Goal: Check status: Check status

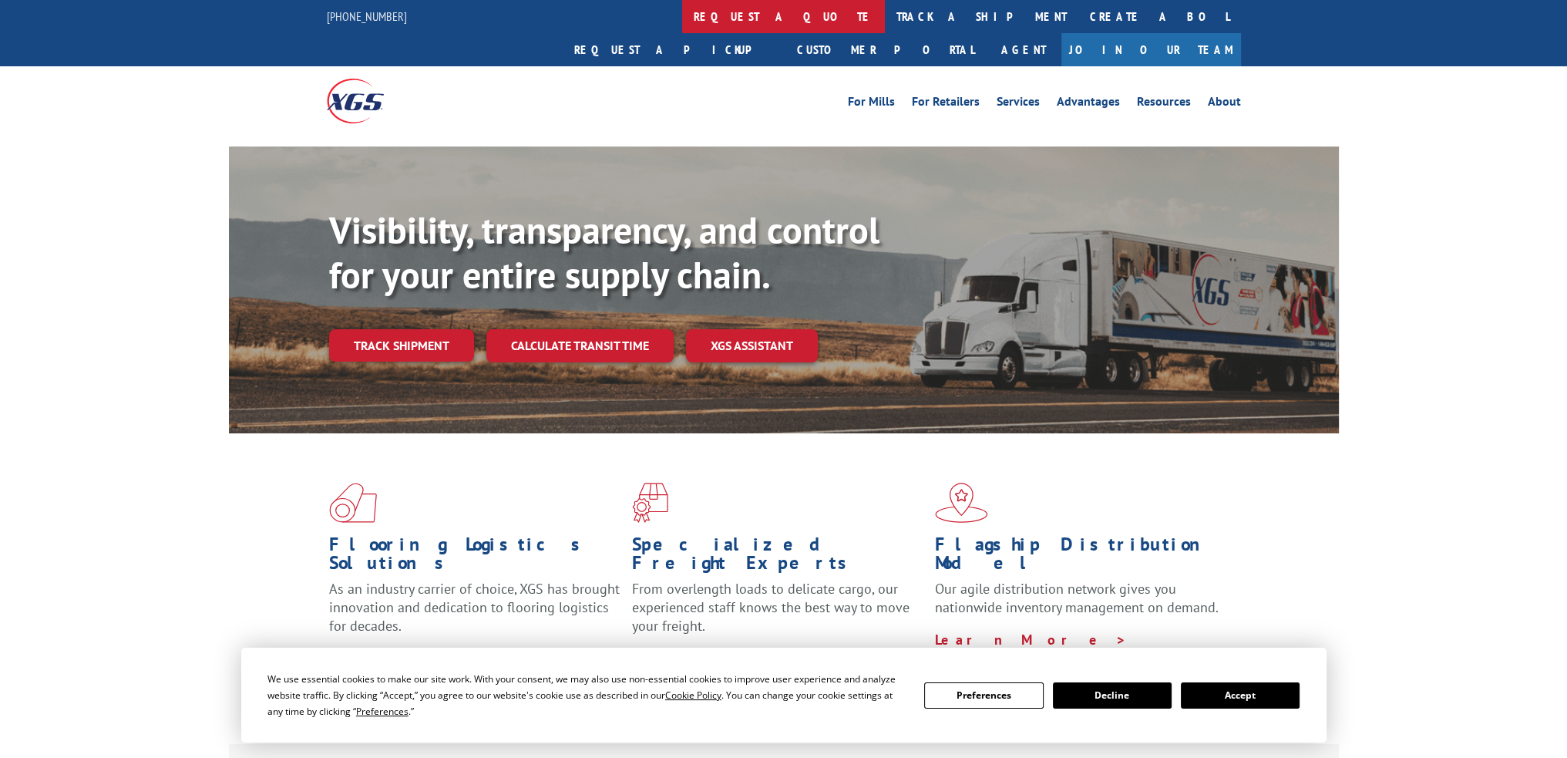
drag, startPoint x: 0, startPoint y: 0, endPoint x: 663, endPoint y: 22, distance: 663.3
click at [682, 22] on link "request a quote" at bounding box center [783, 16] width 203 height 33
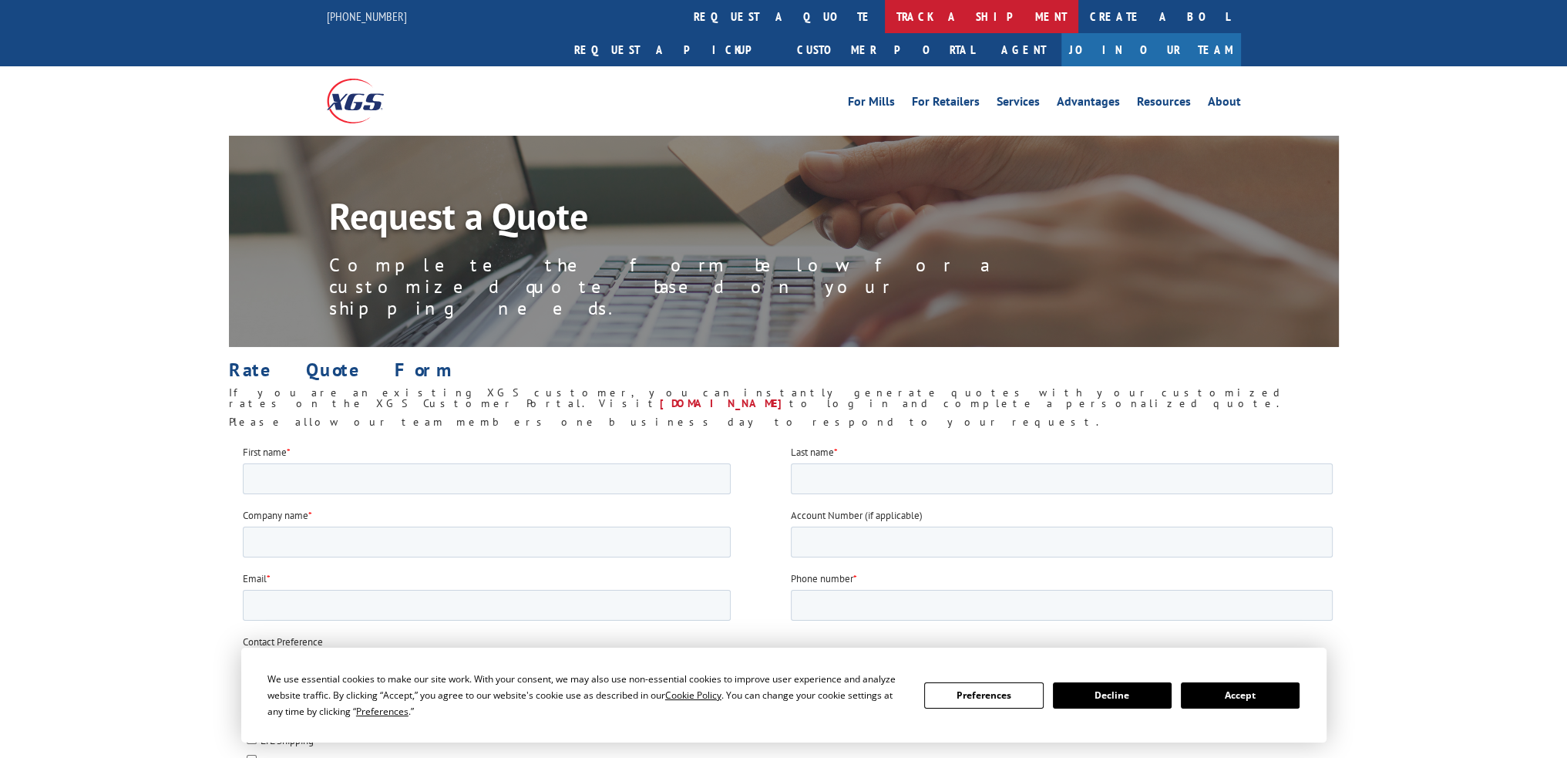
click at [885, 18] on link "track a shipment" at bounding box center [981, 16] width 193 height 33
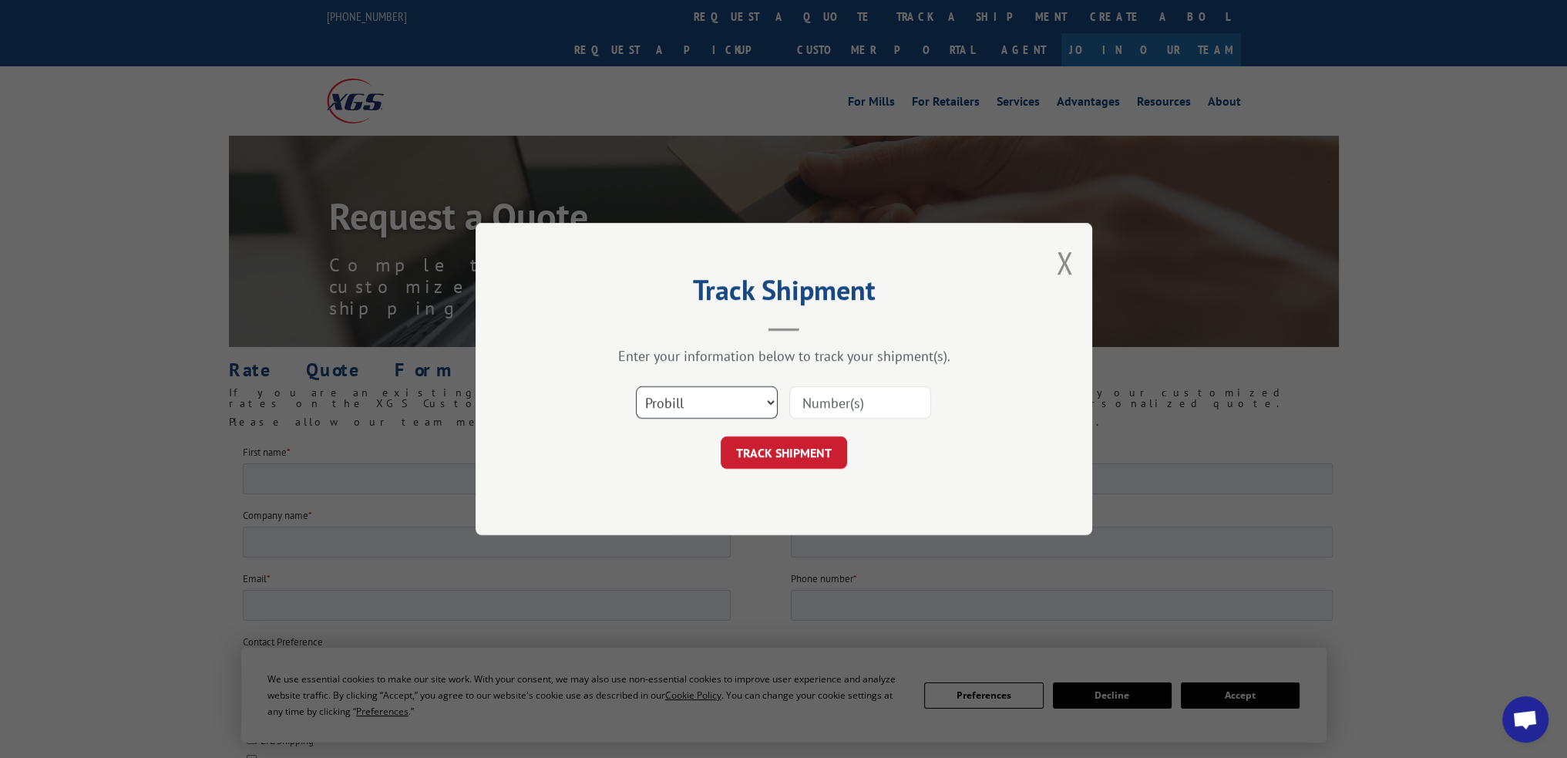
drag, startPoint x: 709, startPoint y: 402, endPoint x: 705, endPoint y: 415, distance: 14.6
click at [709, 402] on select "Select category... Probill BOL PO" at bounding box center [707, 402] width 142 height 32
click at [636, 386] on select "Select category... Probill BOL PO" at bounding box center [707, 402] width 142 height 32
click at [677, 400] on select "Select category... Probill BOL PO" at bounding box center [707, 402] width 142 height 32
select select "bol"
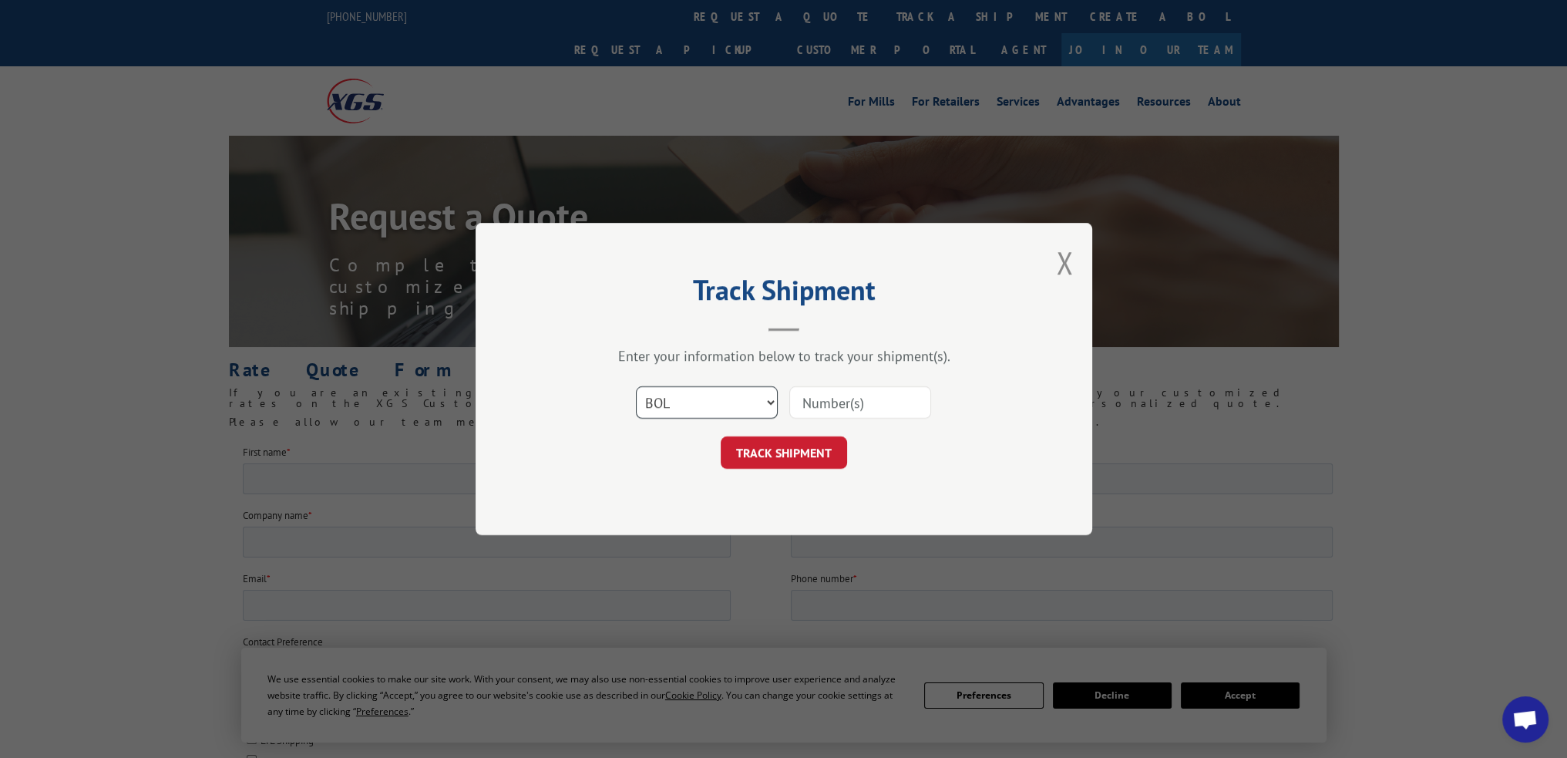
click at [636, 386] on select "Select category... Probill BOL PO" at bounding box center [707, 402] width 142 height 32
drag, startPoint x: 784, startPoint y: 407, endPoint x: 794, endPoint y: 404, distance: 10.5
click at [790, 406] on div "Select category... Probill BOL PO" at bounding box center [784, 402] width 463 height 51
click at [810, 400] on input at bounding box center [860, 402] width 142 height 32
paste input "6100056191"
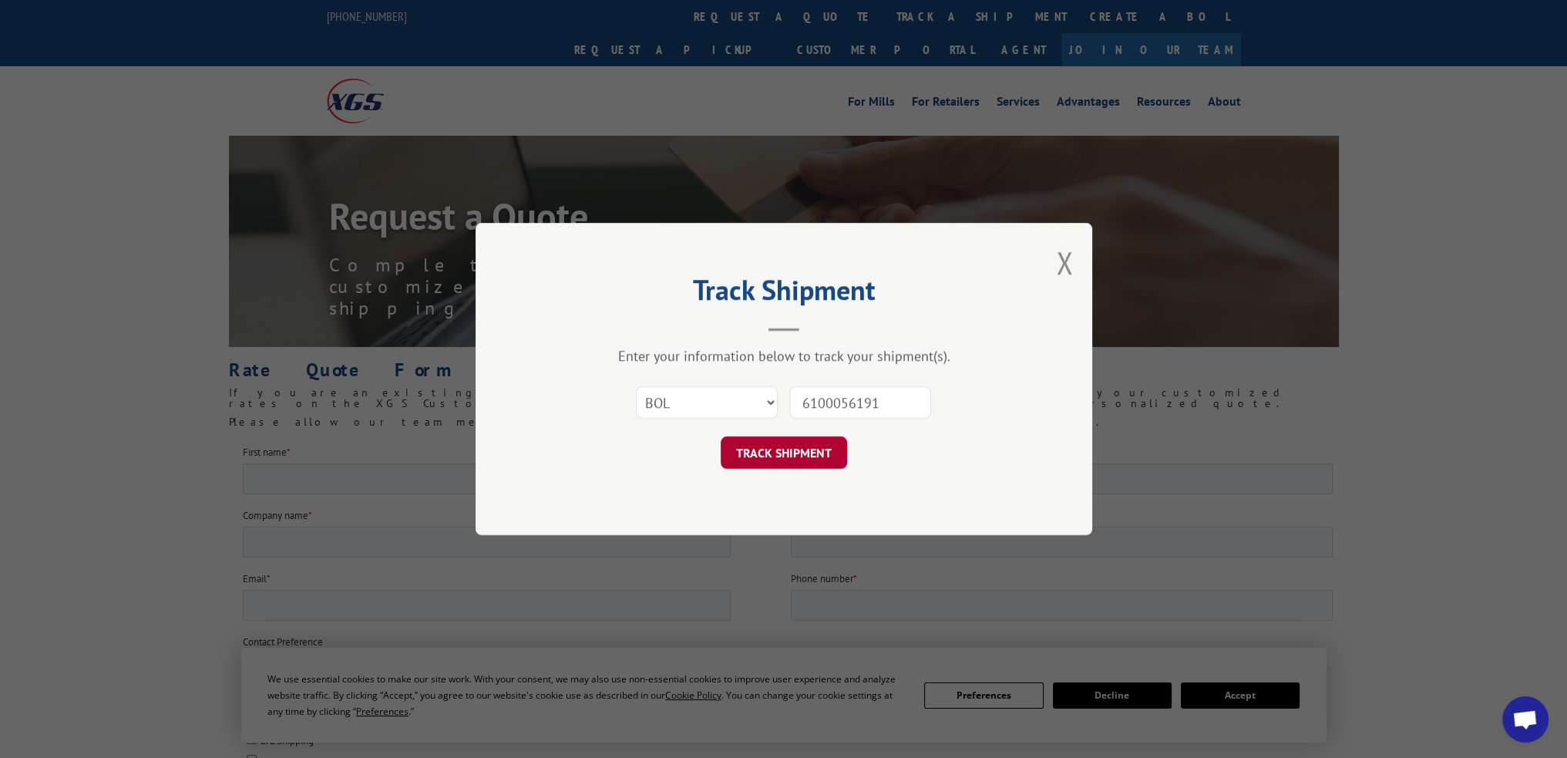
type input "6100056191"
click at [793, 446] on button "TRACK SHIPMENT" at bounding box center [784, 452] width 126 height 32
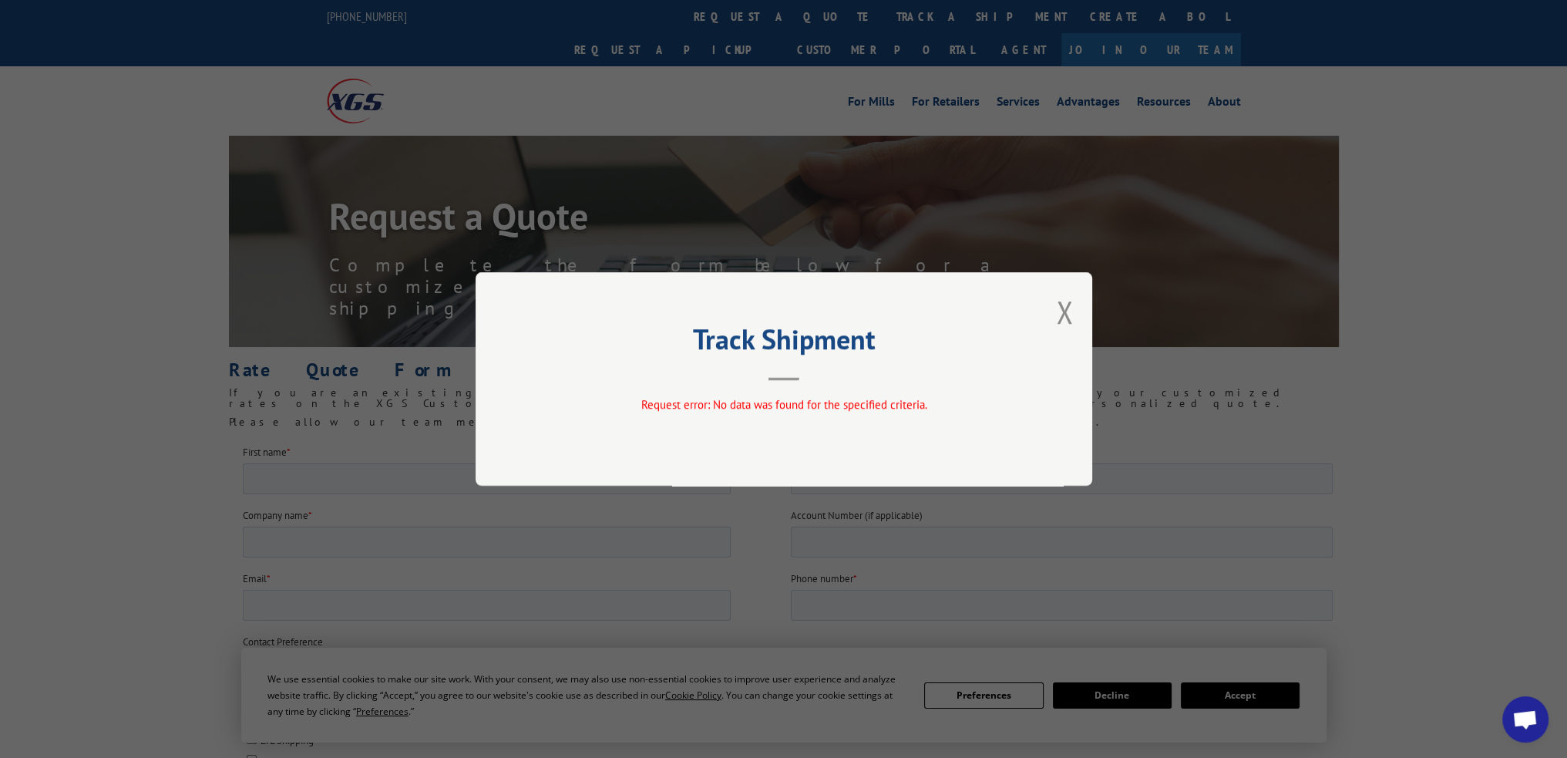
click at [1060, 311] on button "Close modal" at bounding box center [1064, 311] width 17 height 41
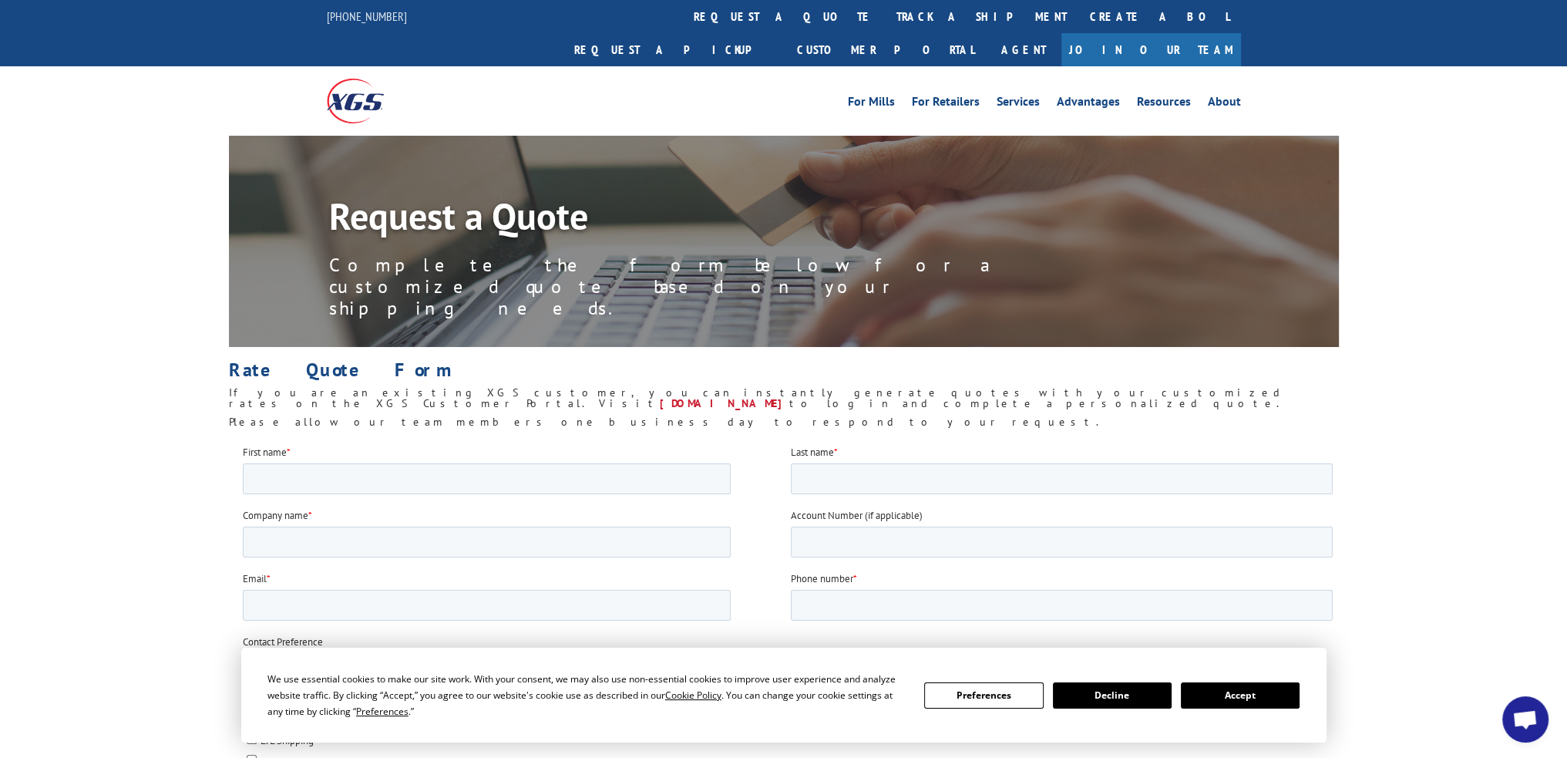
drag, startPoint x: 724, startPoint y: 12, endPoint x: 735, endPoint y: 40, distance: 30.1
click at [885, 12] on link "track a shipment" at bounding box center [981, 16] width 193 height 33
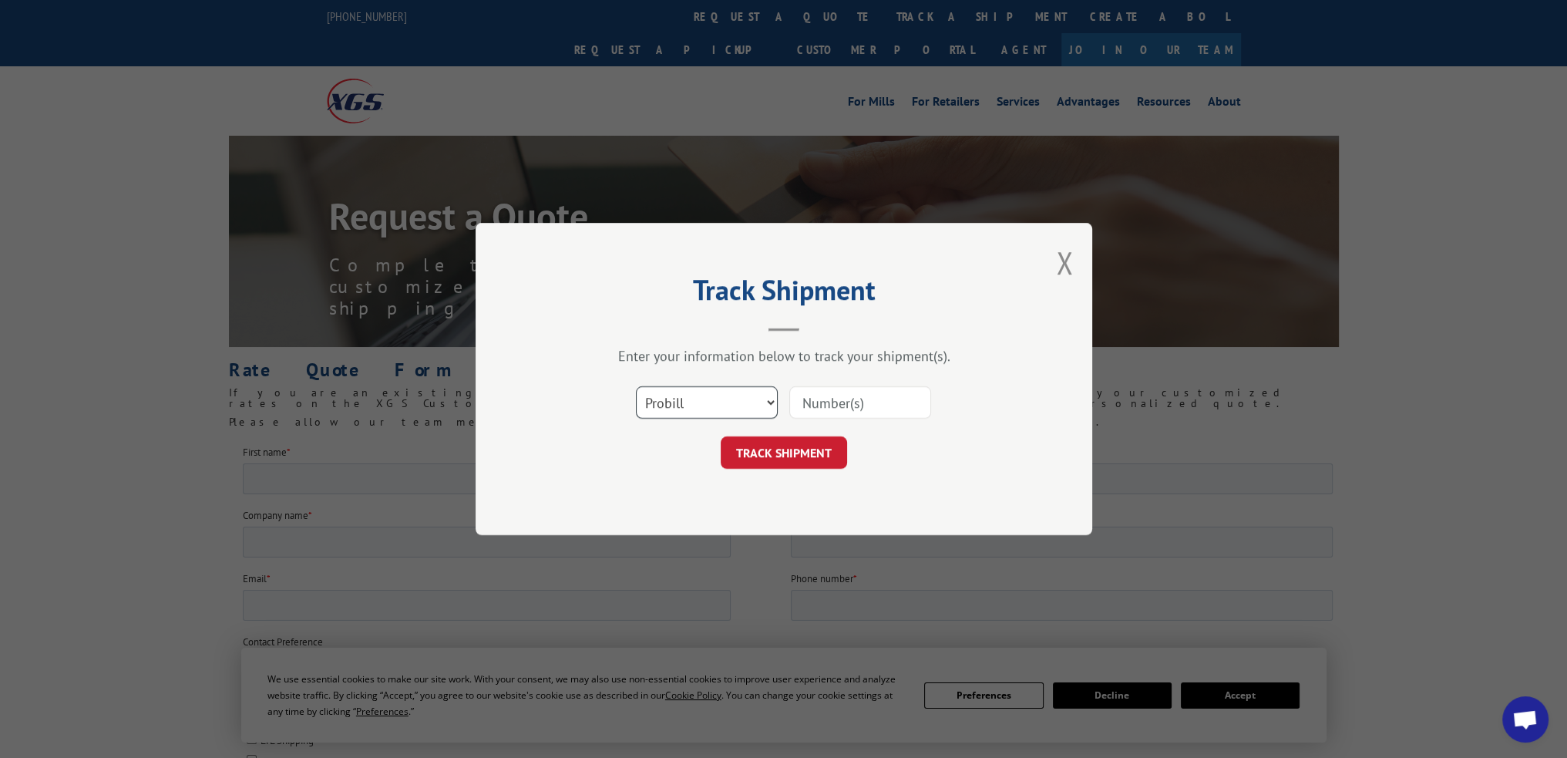
drag, startPoint x: 697, startPoint y: 401, endPoint x: 697, endPoint y: 412, distance: 11.6
click at [697, 402] on select "Select category... Probill BOL PO" at bounding box center [707, 402] width 142 height 32
select select "po"
click at [636, 386] on select "Select category... Probill BOL PO" at bounding box center [707, 402] width 142 height 32
click at [854, 412] on input at bounding box center [860, 402] width 142 height 32
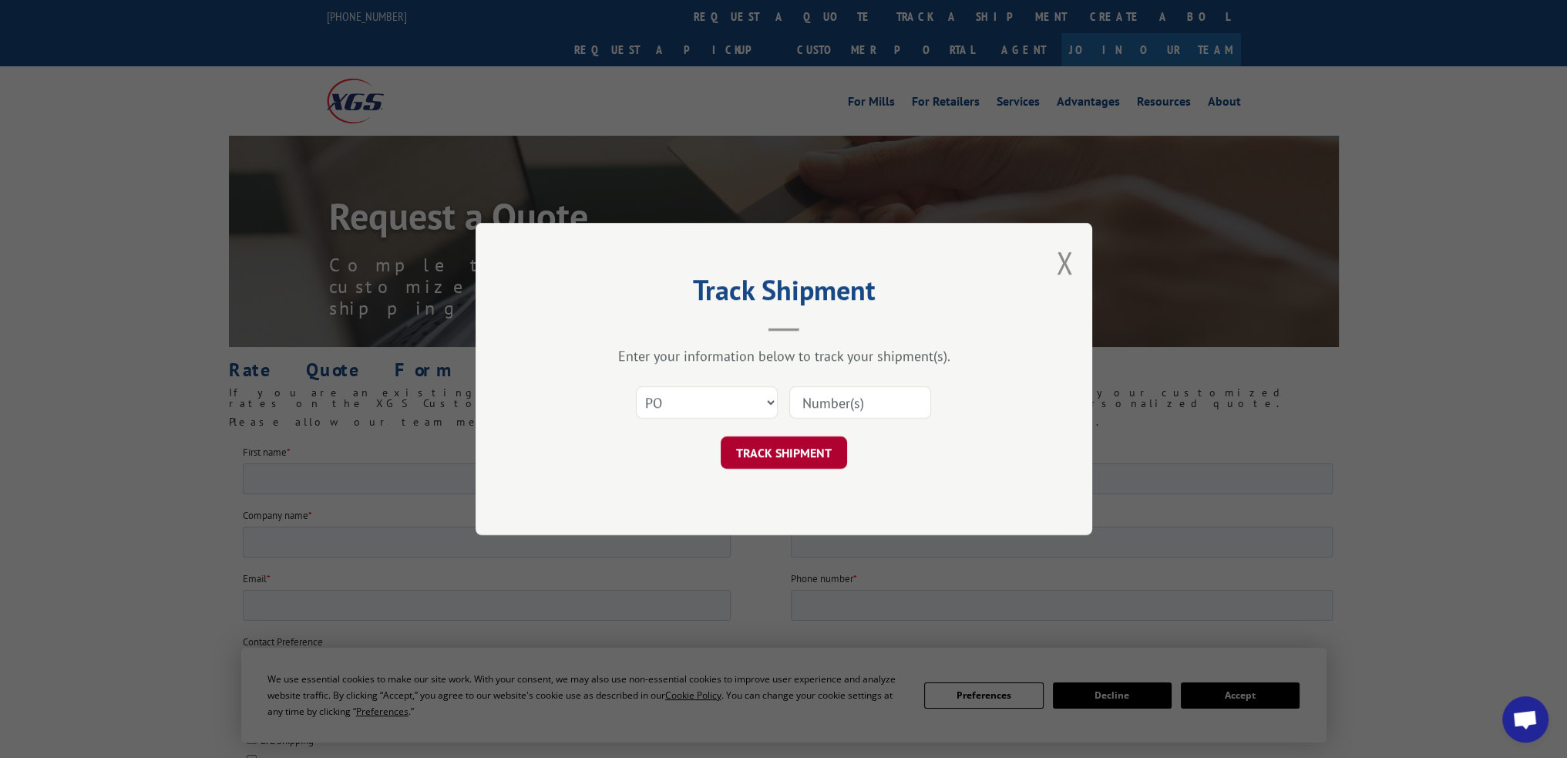
paste input "CG59CUDB"
type input "CG59CUDB"
click at [799, 449] on button "TRACK SHIPMENT" at bounding box center [784, 452] width 126 height 32
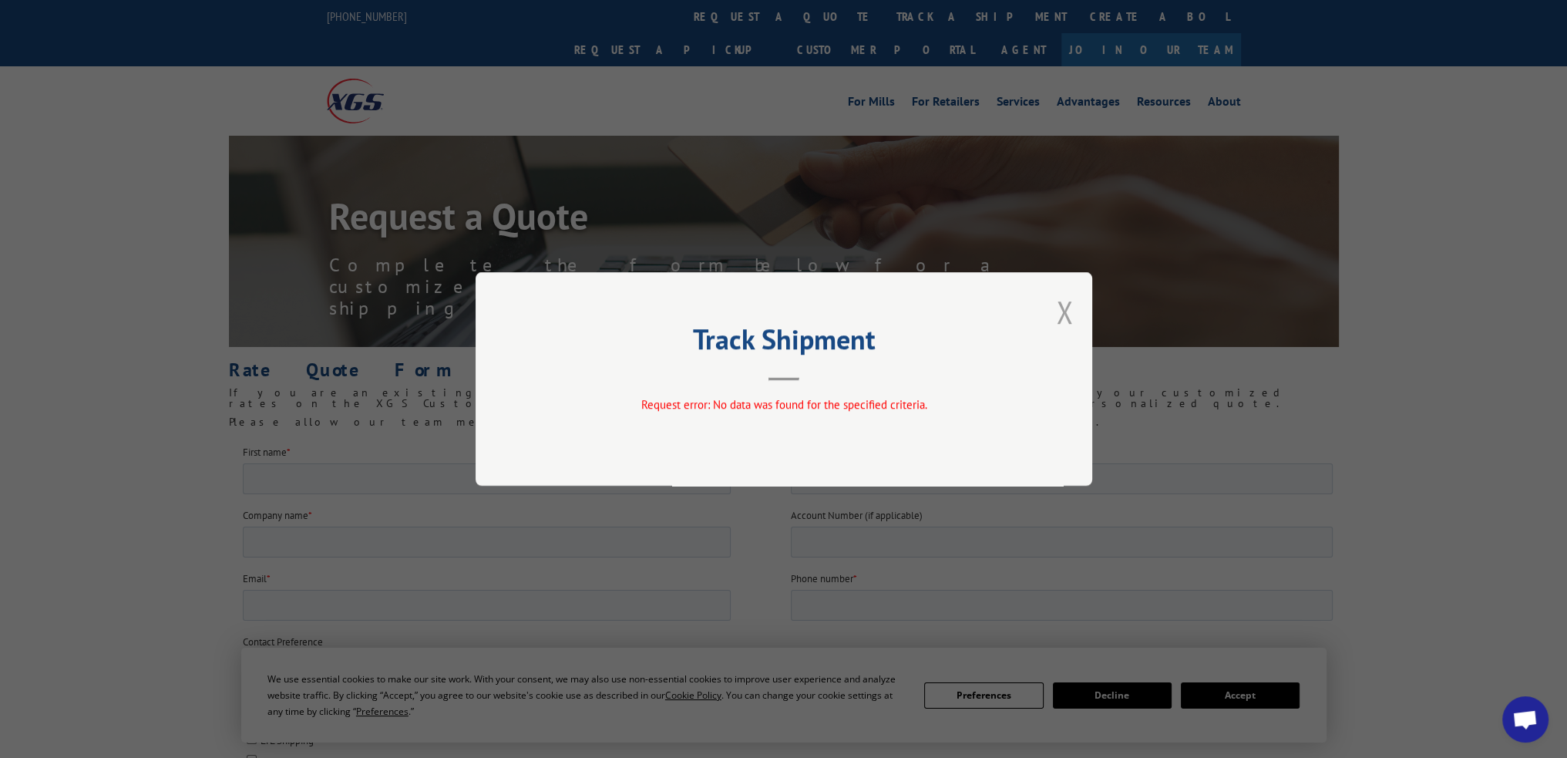
click at [1067, 304] on button "Close modal" at bounding box center [1064, 311] width 17 height 41
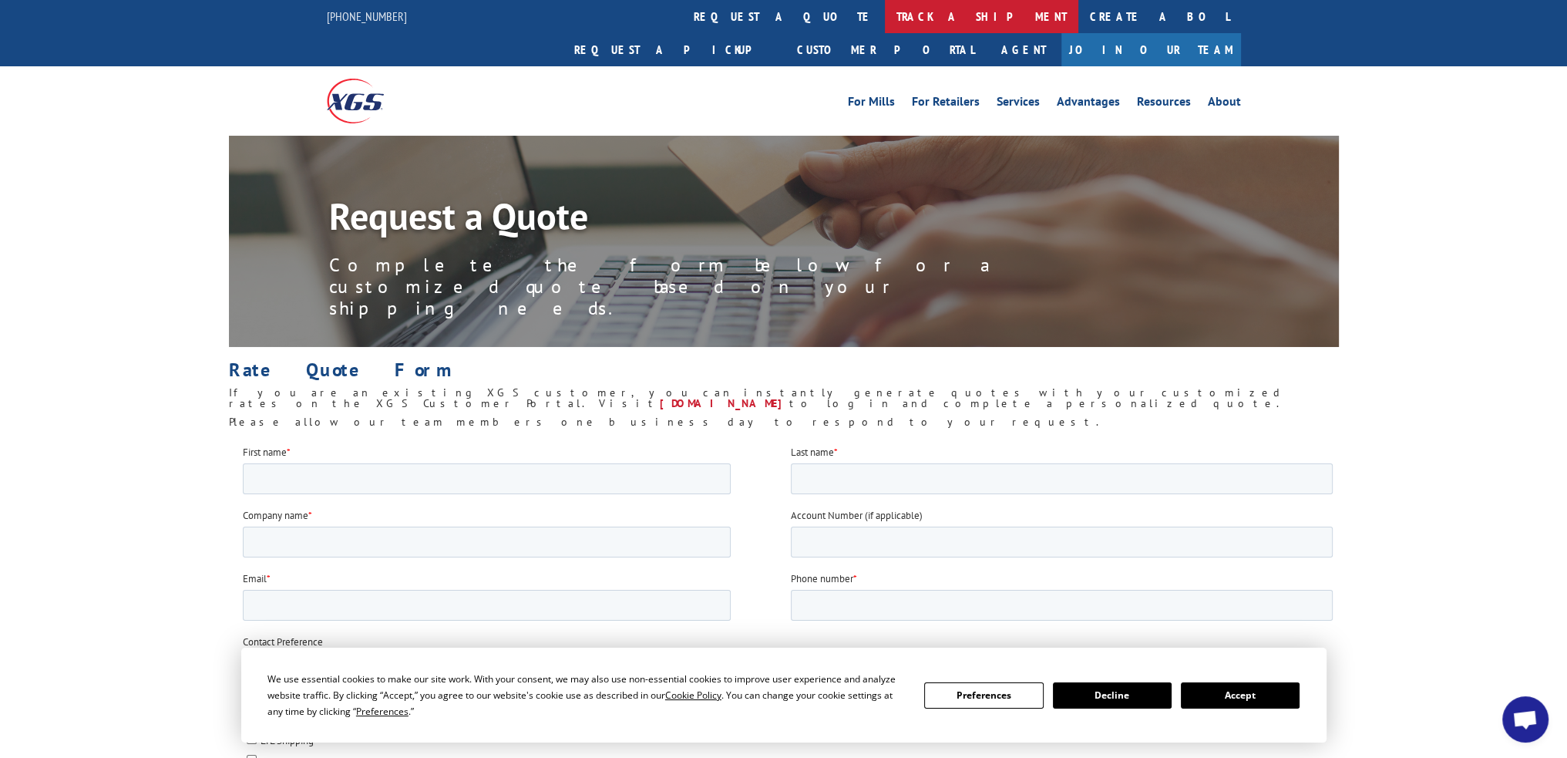
click at [885, 5] on link "track a shipment" at bounding box center [981, 16] width 193 height 33
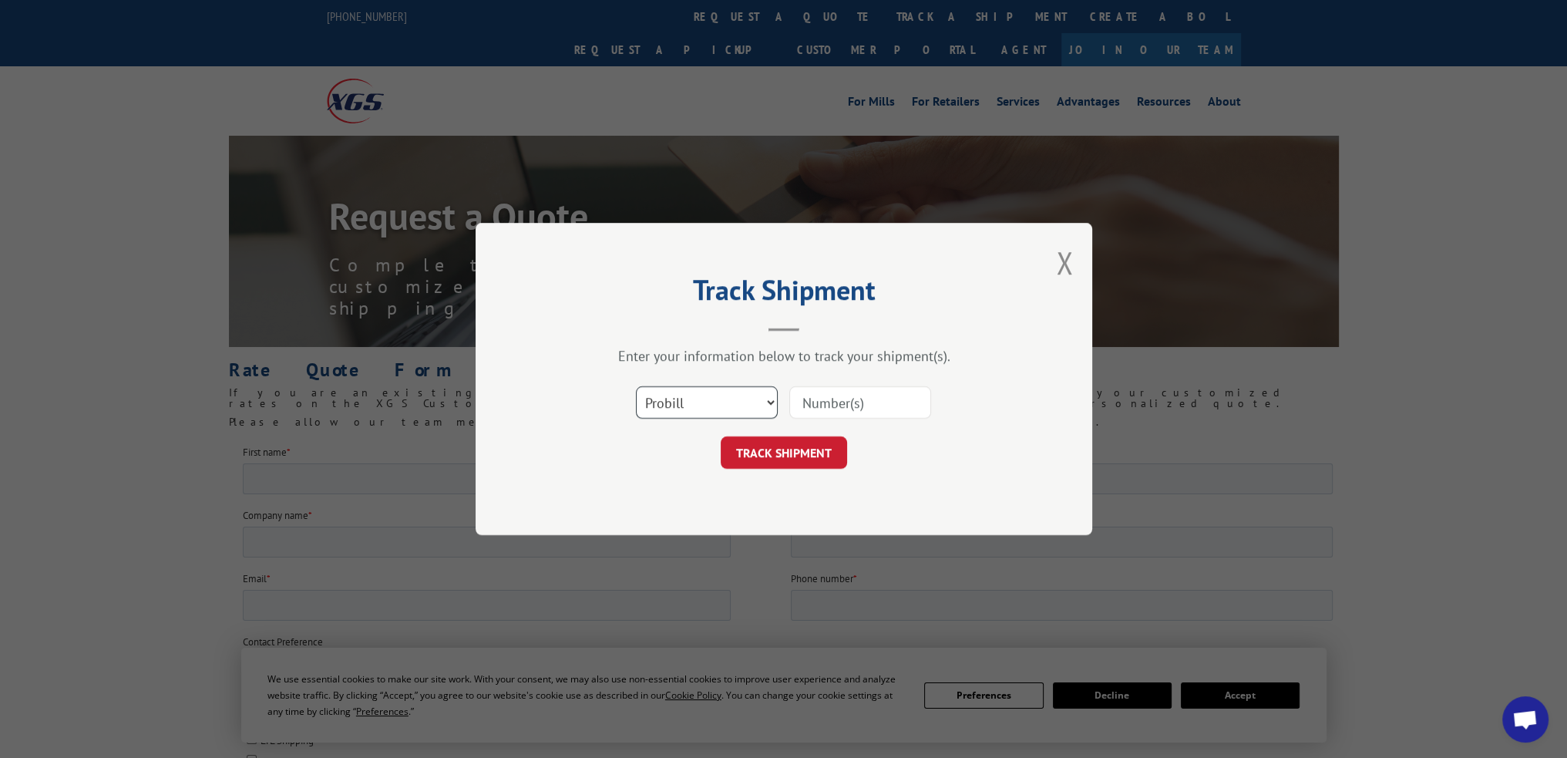
click at [694, 397] on select "Select category... Probill BOL PO" at bounding box center [707, 402] width 142 height 32
click at [857, 400] on input at bounding box center [860, 402] width 142 height 32
paste input "17676393"
type input "17676393"
click at [802, 452] on button "TRACK SHIPMENT" at bounding box center [784, 452] width 126 height 32
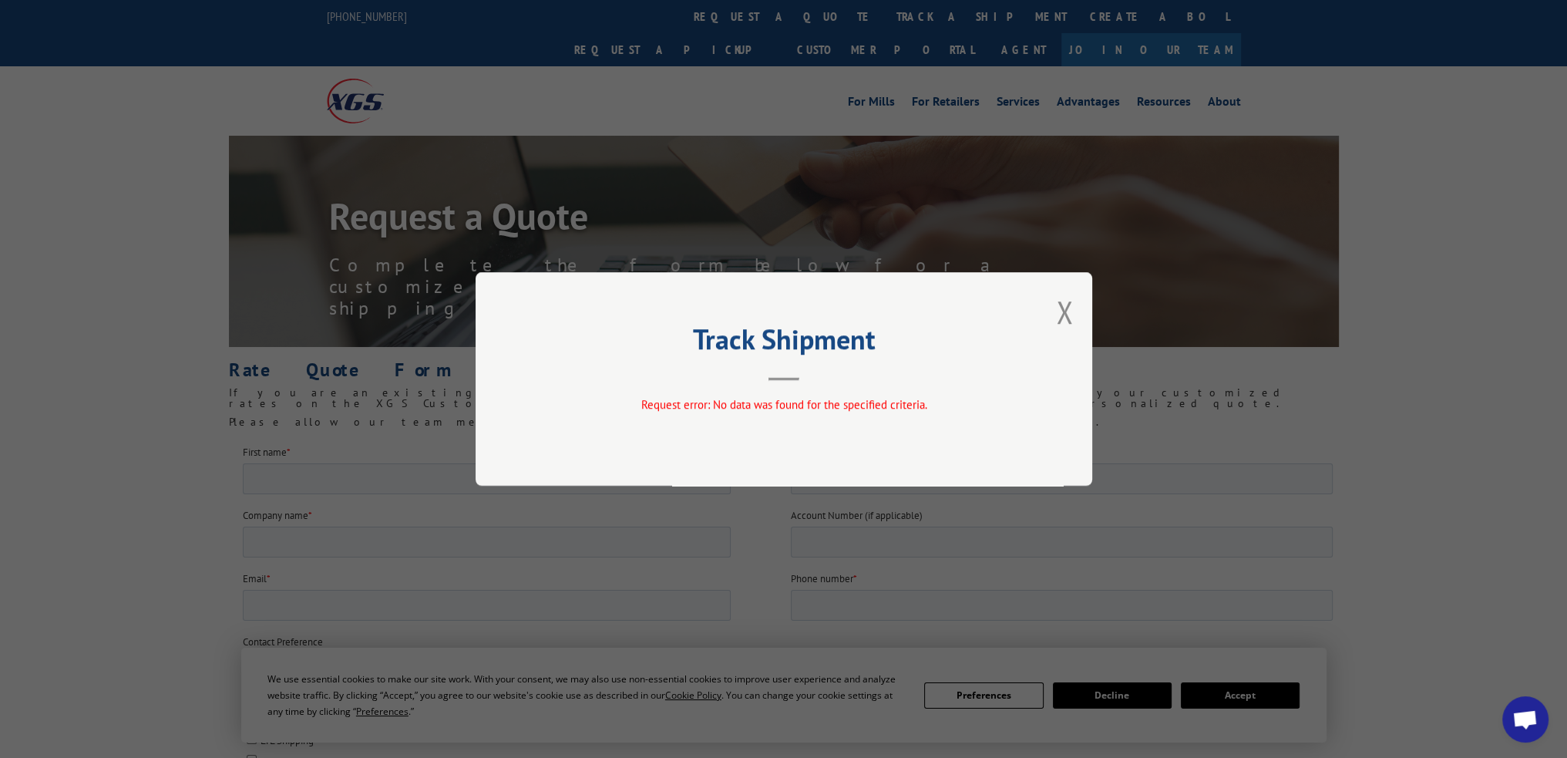
click at [1060, 325] on button "Close modal" at bounding box center [1064, 311] width 17 height 41
